Goal: Transaction & Acquisition: Obtain resource

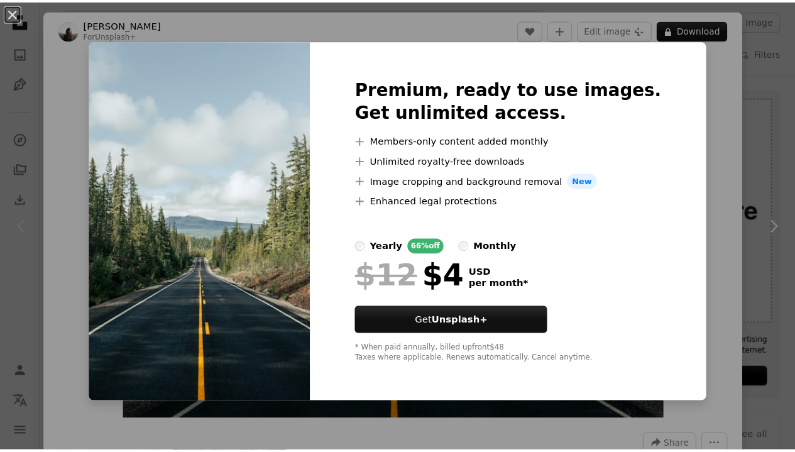
scroll to position [84, 0]
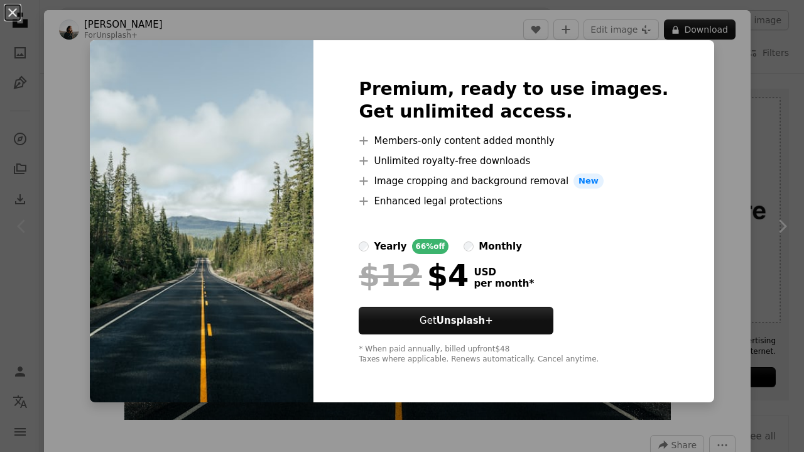
click at [259, 226] on img at bounding box center [202, 221] width 224 height 362
drag, startPoint x: 716, startPoint y: 71, endPoint x: 686, endPoint y: 70, distance: 30.2
click at [716, 71] on div "An X shape Premium, ready to use images. Get unlimited access. A plus sign Memb…" at bounding box center [402, 226] width 804 height 452
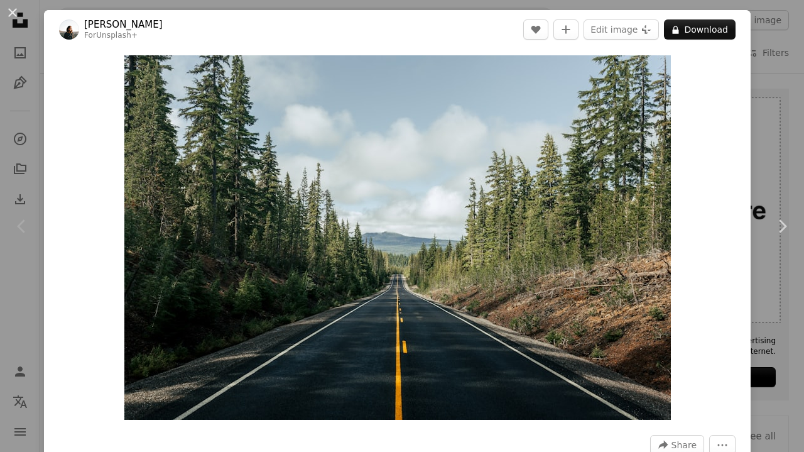
drag, startPoint x: 715, startPoint y: 33, endPoint x: 711, endPoint y: 16, distance: 17.4
click at [711, 16] on header "[PERSON_NAME] For Unsplash+ A heart A plus sign Edit image Plus sign for Unspla…" at bounding box center [397, 29] width 707 height 39
click at [709, 26] on button "A lock Download" at bounding box center [700, 29] width 72 height 20
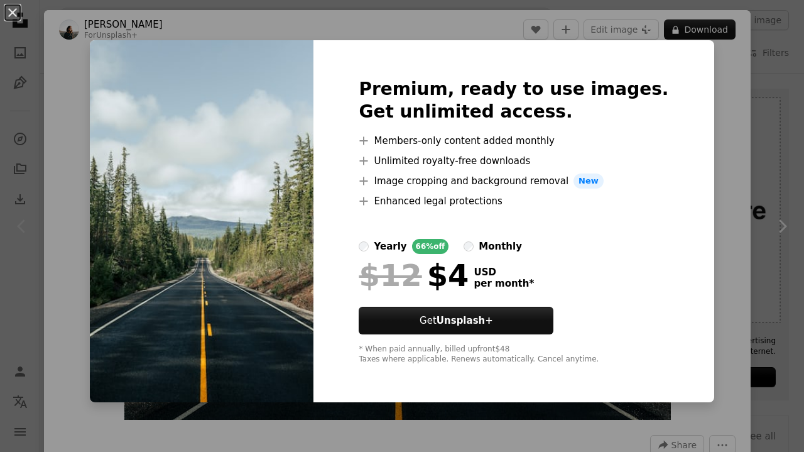
click at [681, 90] on div "Premium, ready to use images. Get unlimited access. A plus sign Members-only co…" at bounding box center [514, 221] width 400 height 362
click at [14, 16] on button "An X shape" at bounding box center [12, 12] width 15 height 15
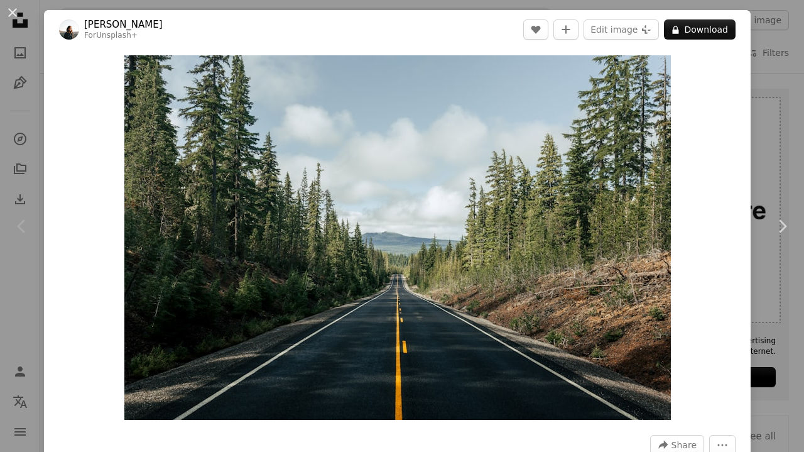
click at [13, 13] on button "An X shape" at bounding box center [12, 12] width 15 height 15
